Goal: Information Seeking & Learning: Check status

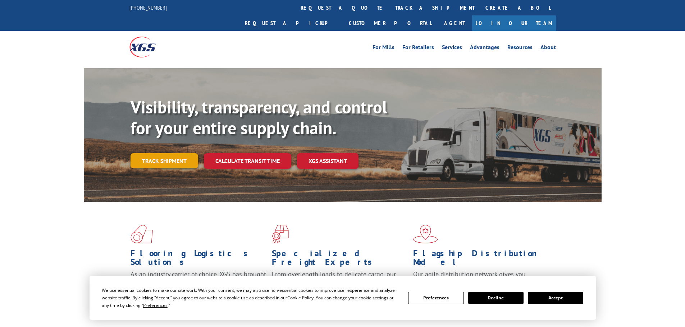
click at [164, 153] on link "Track shipment" at bounding box center [164, 160] width 68 height 15
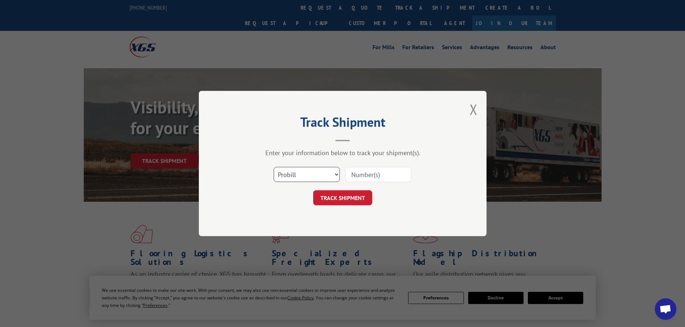
click at [305, 179] on select "Select category... Probill BOL PO" at bounding box center [307, 174] width 66 height 15
select select "po"
click at [274, 167] on select "Select category... Probill BOL PO" at bounding box center [307, 174] width 66 height 15
click at [354, 172] on input at bounding box center [378, 174] width 66 height 15
paste input "63517042"
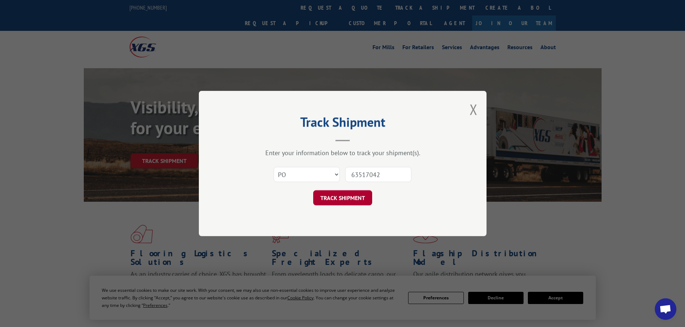
type input "63517042"
click at [351, 199] on button "TRACK SHIPMENT" at bounding box center [342, 197] width 59 height 15
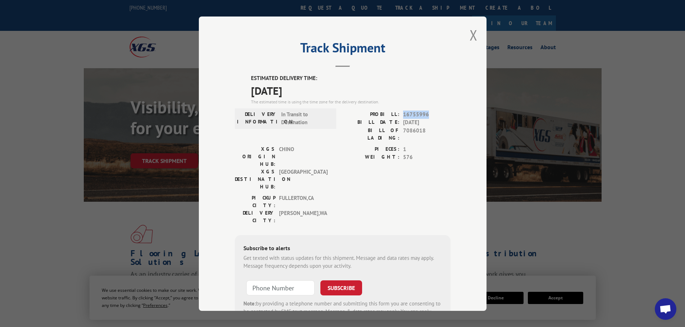
drag, startPoint x: 433, startPoint y: 113, endPoint x: 399, endPoint y: 118, distance: 34.6
click at [399, 118] on div "PROBILL: 16755996" at bounding box center [397, 114] width 108 height 8
click at [431, 137] on div "PROBILL: 16755996 BILL DATE: [DATE] BILL OF LADING: 7086018" at bounding box center [397, 127] width 108 height 35
click at [336, 160] on div "XGS ORIGIN HUB: CHINO XGS DESTINATION HUB: [GEOGRAPHIC_DATA] PIECES: 1 WEIGHT: …" at bounding box center [343, 169] width 216 height 49
click at [428, 118] on span "16755996" at bounding box center [426, 114] width 47 height 8
